Goal: Task Accomplishment & Management: Complete application form

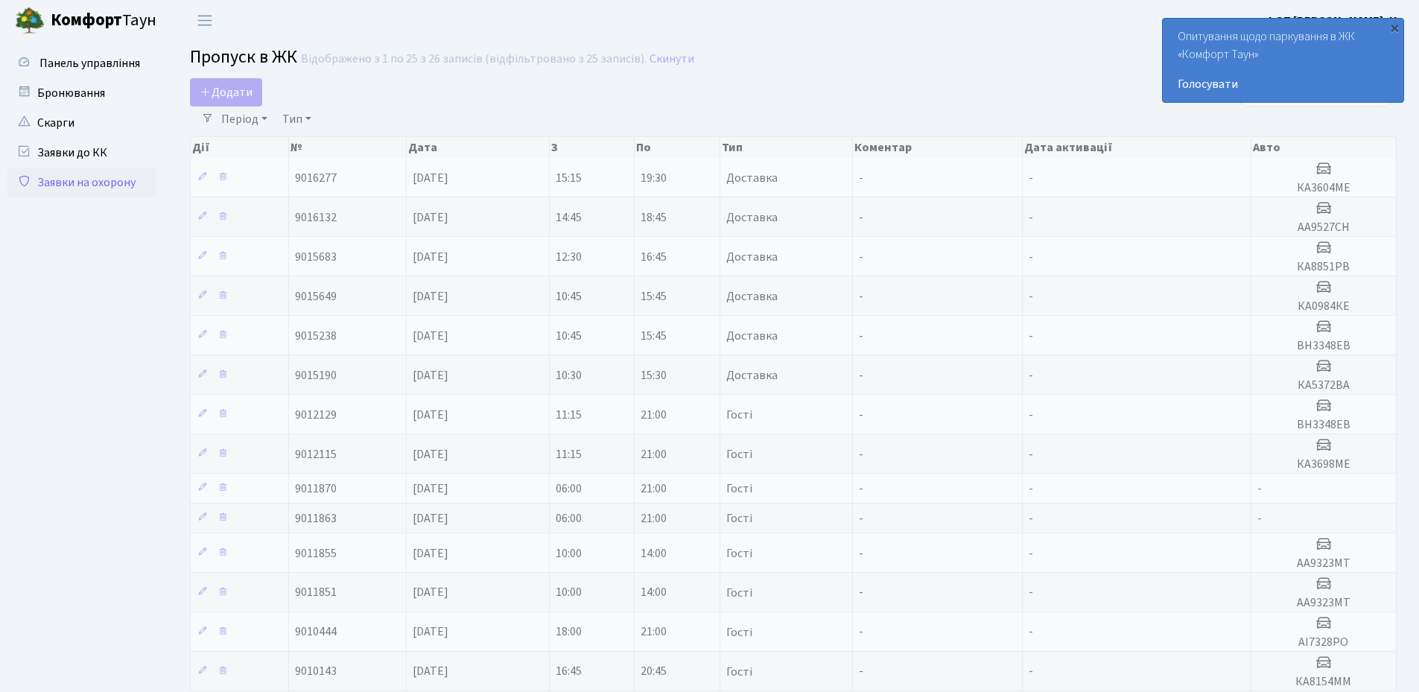
select select "25"
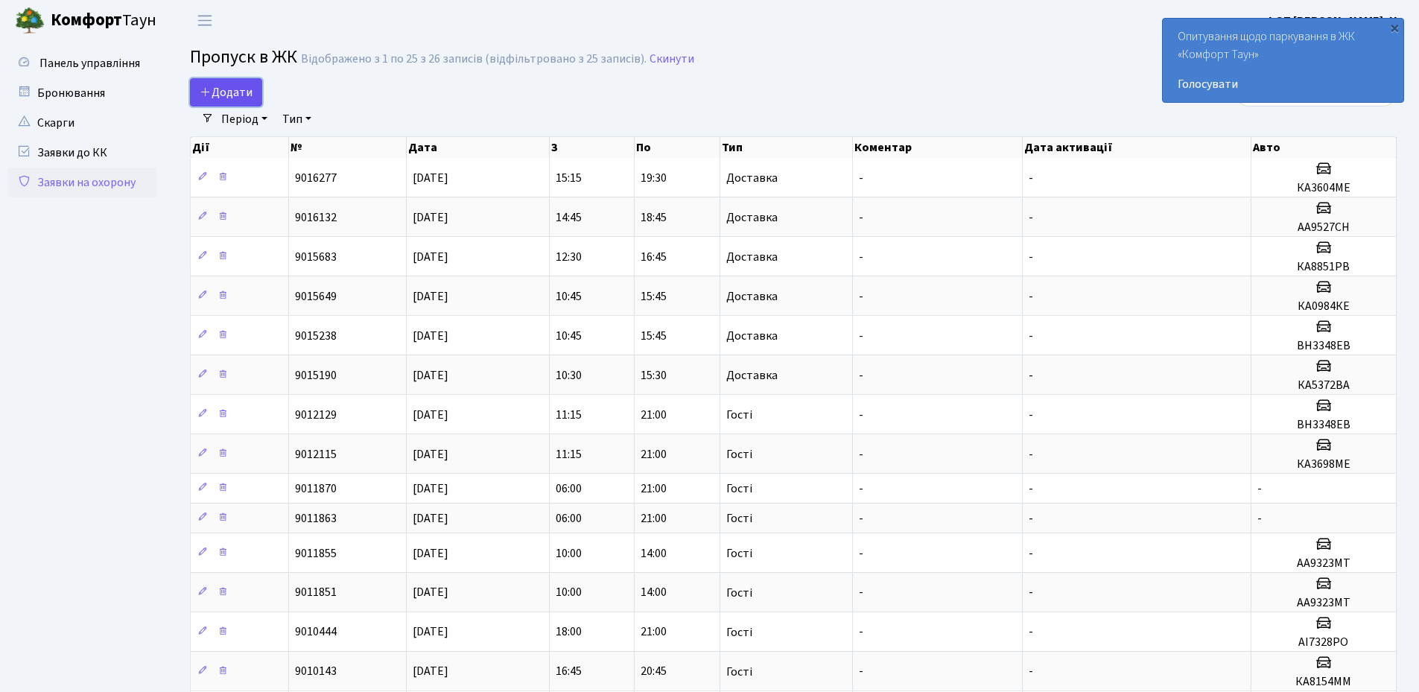
click at [235, 85] on span "Додати" at bounding box center [226, 92] width 53 height 16
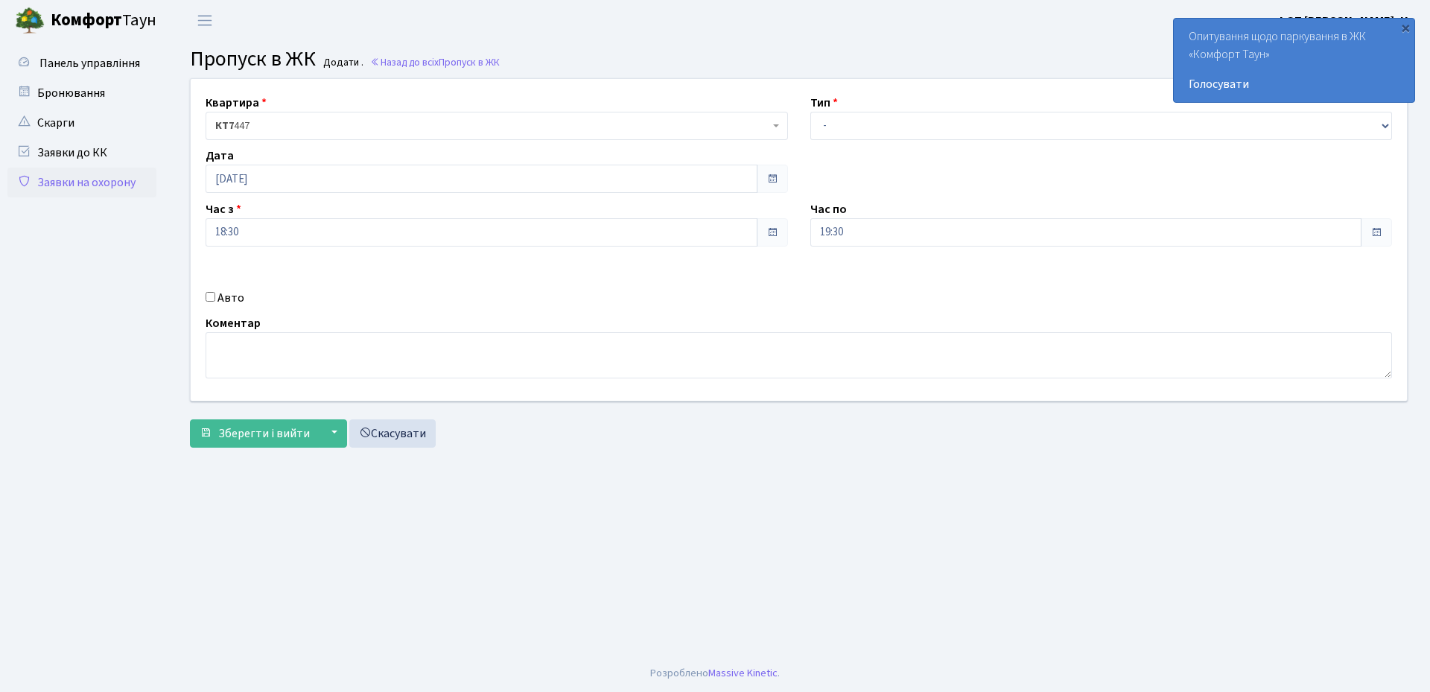
click at [206, 293] on input "Авто" at bounding box center [211, 297] width 10 height 10
checkbox input "true"
type input "АІ6305ЕР"
click at [864, 229] on input "19:30" at bounding box center [1086, 232] width 552 height 28
click at [854, 285] on icon at bounding box center [851, 284] width 40 height 40
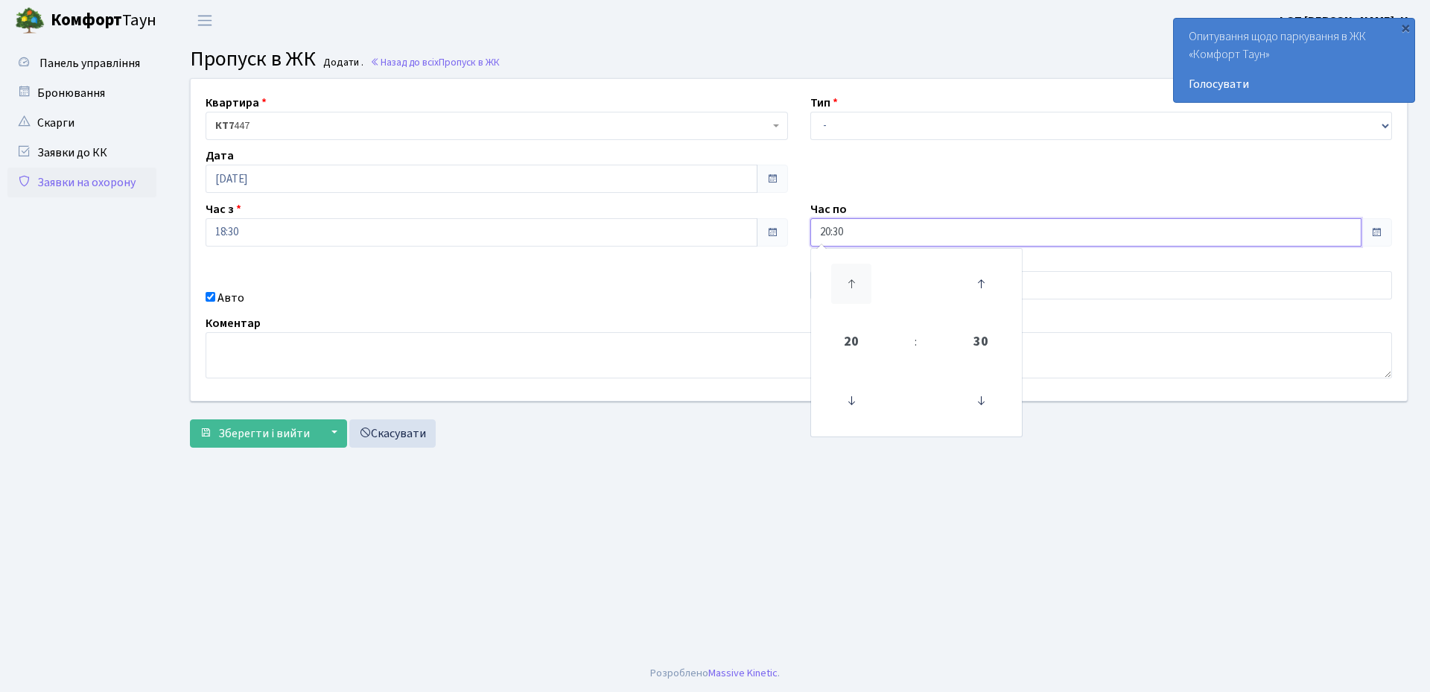
click at [854, 285] on icon at bounding box center [851, 284] width 40 height 40
click at [982, 397] on icon at bounding box center [981, 401] width 40 height 40
click at [973, 396] on icon at bounding box center [981, 401] width 40 height 40
type input "21:00"
click at [799, 473] on main "Admin Пропуск в ЖК Додати Пропуск в ЖК Додати . Назад до всіх Пропуск в ЖК Квар…" at bounding box center [799, 348] width 1262 height 614
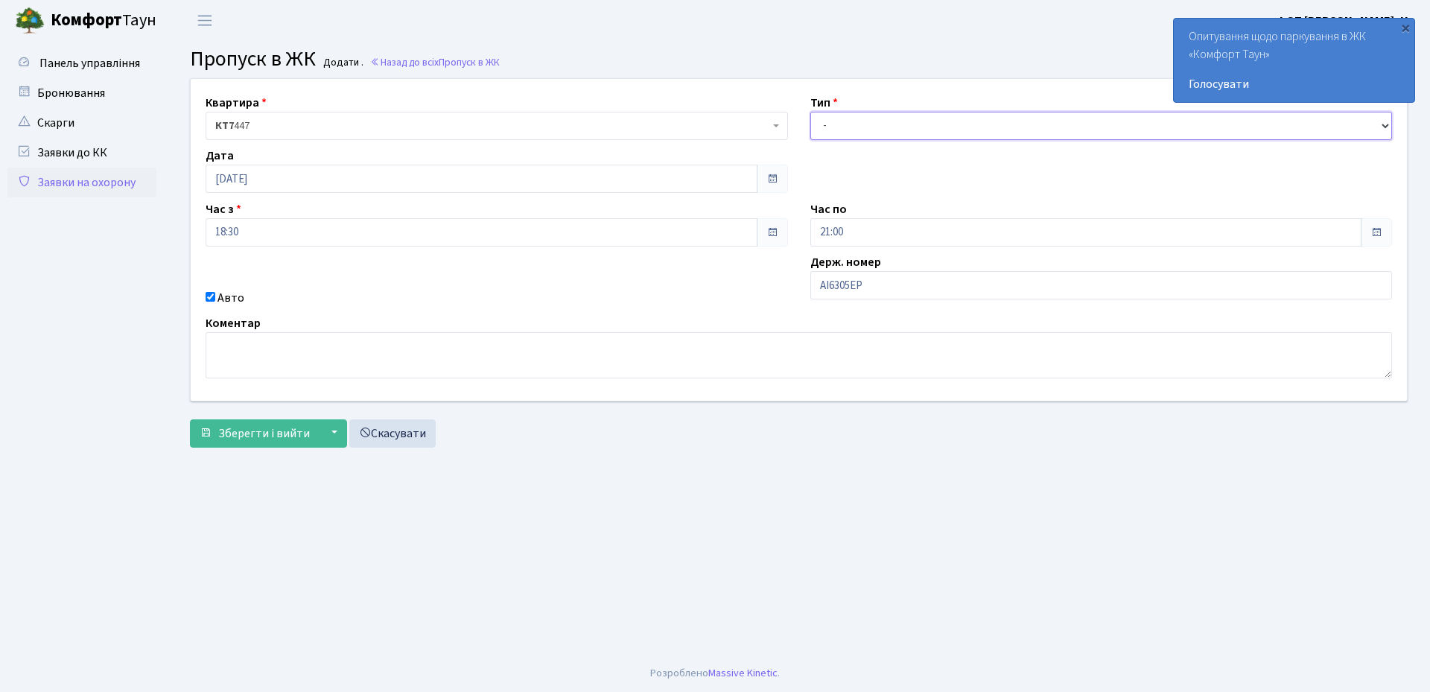
click at [882, 131] on select "- Доставка Таксі Гості Сервіс" at bounding box center [1101, 126] width 582 height 28
select select "1"
click at [810, 112] on select "- Доставка Таксі Гості Сервіс" at bounding box center [1101, 126] width 582 height 28
click at [313, 442] on button "Зберегти і вийти" at bounding box center [255, 433] width 130 height 28
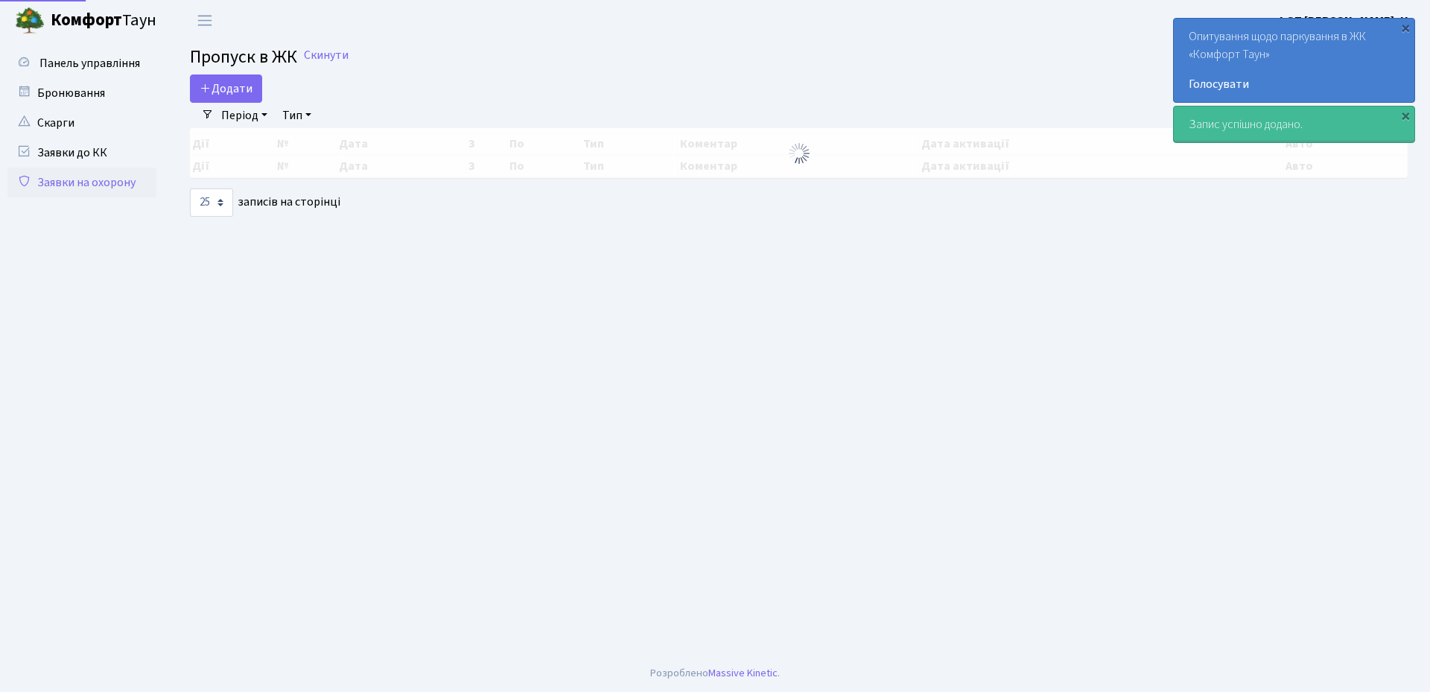
select select "25"
